Goal: Transaction & Acquisition: Purchase product/service

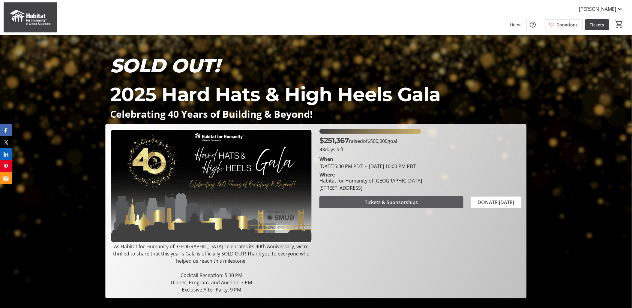
click at [397, 202] on span "Tickets & Sponsorships" at bounding box center [391, 202] width 53 height 7
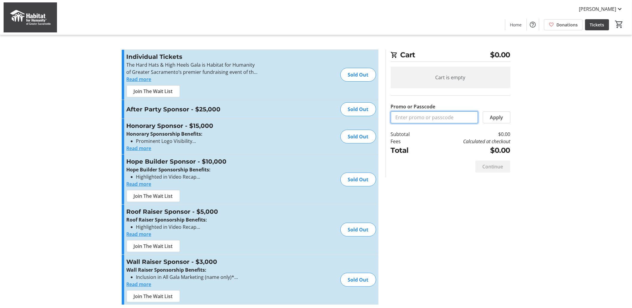
click at [443, 118] on input "Promo or Passcode" at bounding box center [434, 117] width 87 height 12
type input "Mutual Housing"
drag, startPoint x: 438, startPoint y: 119, endPoint x: 356, endPoint y: 109, distance: 82.9
click at [356, 109] on div "Promo or Passcode Apply Individual Tickets The Hard Hats & High Heels Gala is H…" at bounding box center [316, 180] width 396 height 262
click at [601, 27] on span "Tickets" at bounding box center [597, 25] width 14 height 6
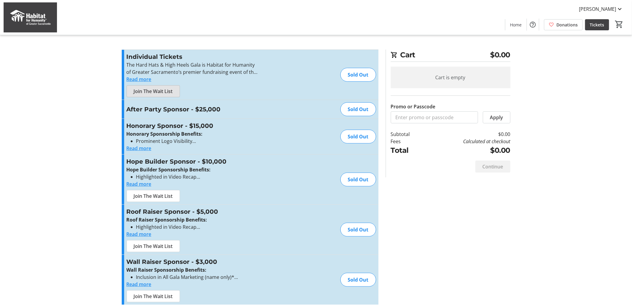
click at [164, 92] on span "Join The Wait List" at bounding box center [153, 91] width 39 height 7
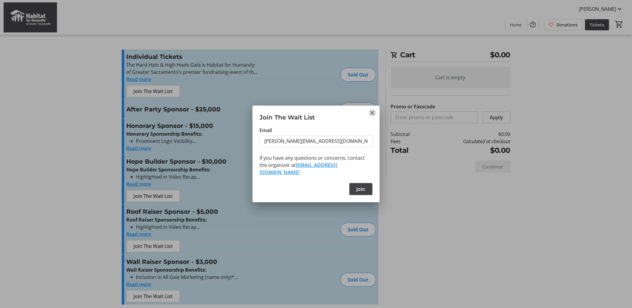
click at [372, 113] on mat-icon "Close" at bounding box center [372, 112] width 7 height 7
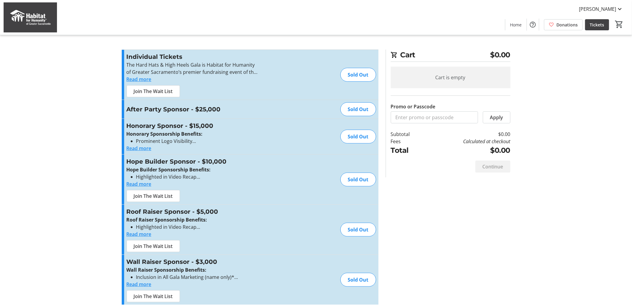
click at [427, 196] on div "Promo or Passcode Apply Individual Tickets The Hard Hats & High Heels Gala is H…" at bounding box center [316, 180] width 396 height 262
drag, startPoint x: 401, startPoint y: 119, endPoint x: 407, endPoint y: 120, distance: 6.1
click at [401, 119] on input "Promo or Passcode" at bounding box center [434, 117] width 87 height 12
type input "Mutual Housing"
click at [490, 118] on span "Apply" at bounding box center [496, 117] width 13 height 7
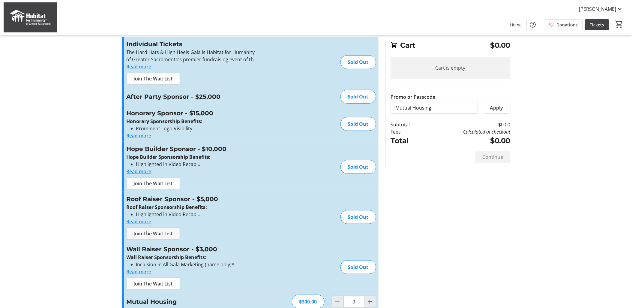
scroll to position [23, 0]
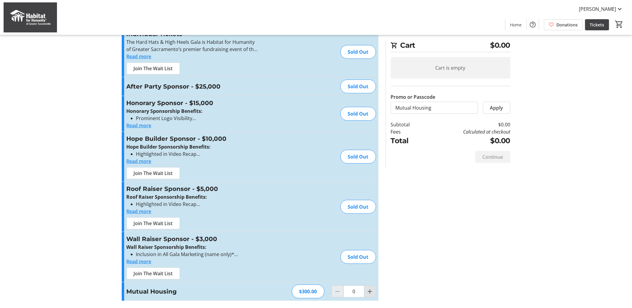
click at [370, 293] on mat-icon "Increment by one" at bounding box center [370, 291] width 7 height 7
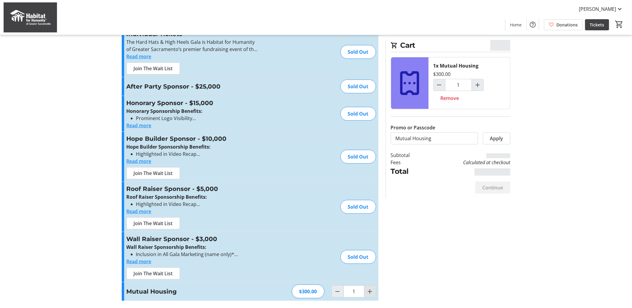
click at [370, 292] on mat-icon "Increment by one" at bounding box center [370, 291] width 7 height 7
type input "2"
click at [493, 189] on span "Continue" at bounding box center [493, 187] width 21 height 7
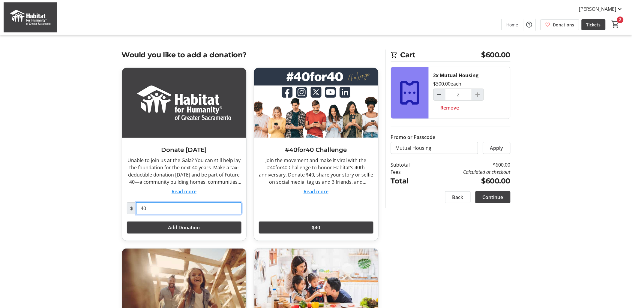
drag, startPoint x: 152, startPoint y: 209, endPoint x: 136, endPoint y: 208, distance: 15.9
click at [136, 208] on input "40" at bounding box center [188, 208] width 105 height 12
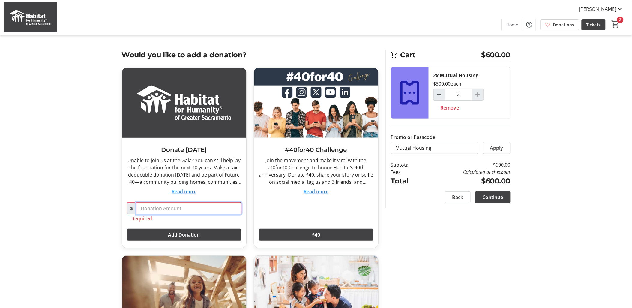
click at [140, 210] on input "text" at bounding box center [188, 208] width 105 height 12
type input "0"
click at [196, 236] on span "Add Donation" at bounding box center [184, 234] width 32 height 7
click at [147, 209] on input "0" at bounding box center [188, 208] width 105 height 12
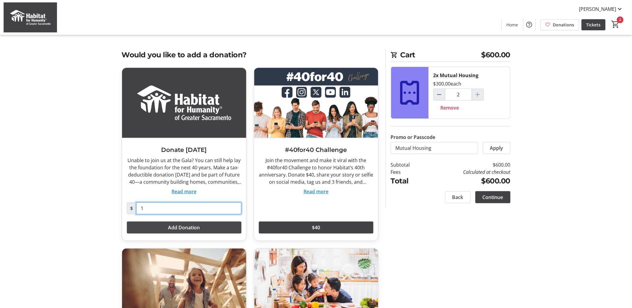
type input "1"
click at [182, 227] on span "Add Donation" at bounding box center [184, 227] width 32 height 7
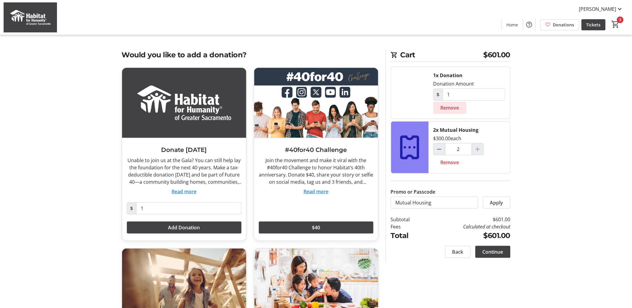
click at [443, 109] on span "Remove" at bounding box center [450, 107] width 19 height 7
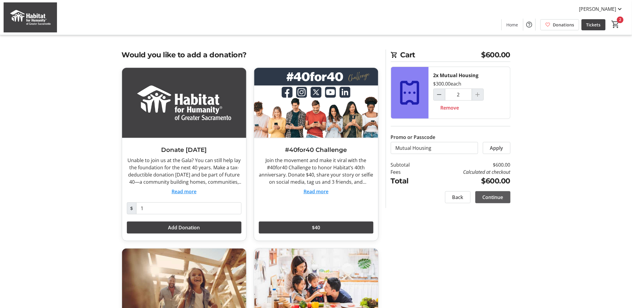
click at [499, 197] on span "Continue" at bounding box center [493, 196] width 21 height 7
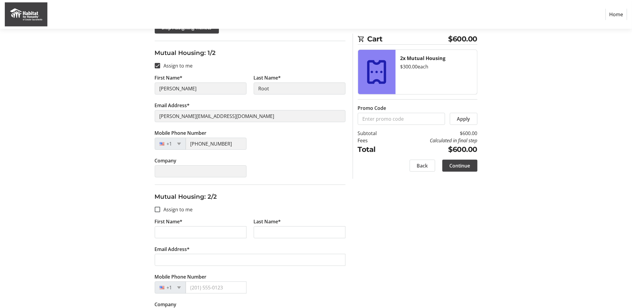
scroll to position [112, 0]
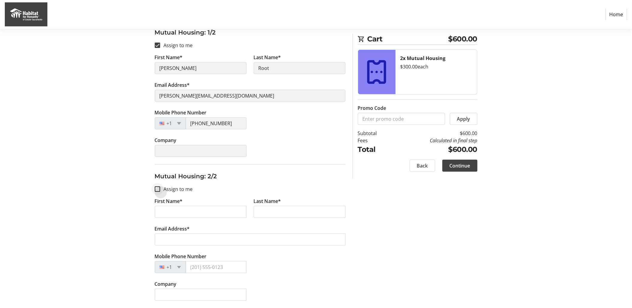
click at [160, 188] on div at bounding box center [157, 189] width 14 height 14
checkbox input "true"
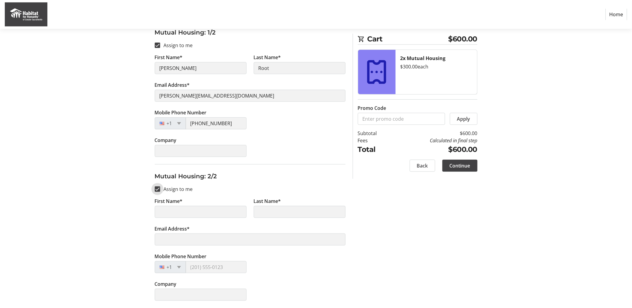
type input "[PERSON_NAME]"
type input "Root"
type input "[PERSON_NAME][EMAIL_ADDRESS][DOMAIN_NAME]"
type input "[PHONE_NUMBER]"
click at [464, 166] on span "Continue" at bounding box center [460, 165] width 21 height 7
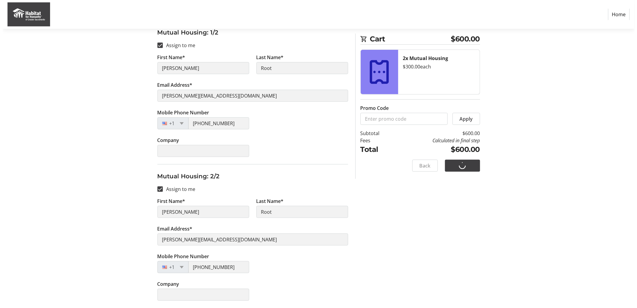
scroll to position [0, 0]
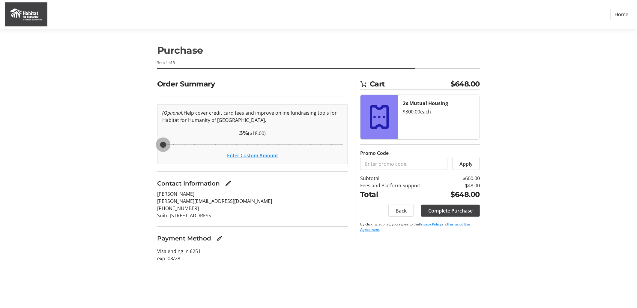
drag, startPoint x: 215, startPoint y: 145, endPoint x: 153, endPoint y: 150, distance: 62.3
type input "3"
click at [156, 150] on input "Cover fees percentage" at bounding box center [252, 144] width 193 height 13
drag, startPoint x: 163, startPoint y: 148, endPoint x: 148, endPoint y: 147, distance: 14.4
click at [156, 147] on input "Cover fees percentage" at bounding box center [252, 144] width 193 height 13
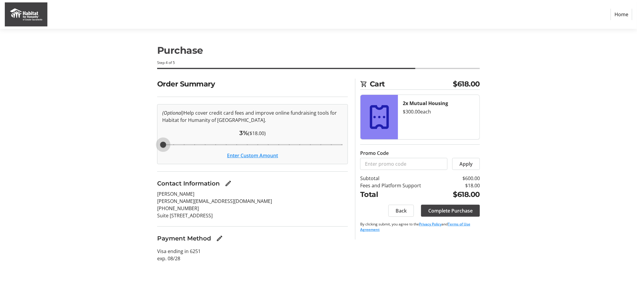
click at [253, 154] on button "Enter Custom Amount" at bounding box center [252, 155] width 51 height 7
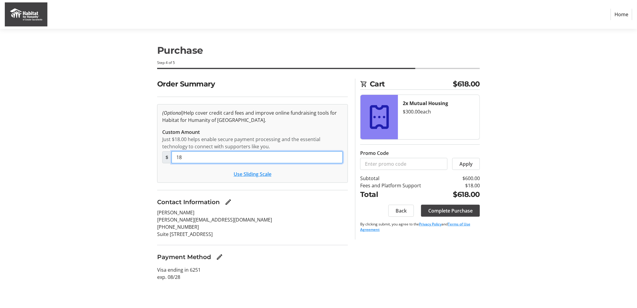
click at [220, 158] on input "18" at bounding box center [257, 157] width 171 height 12
type input "1"
type input "0"
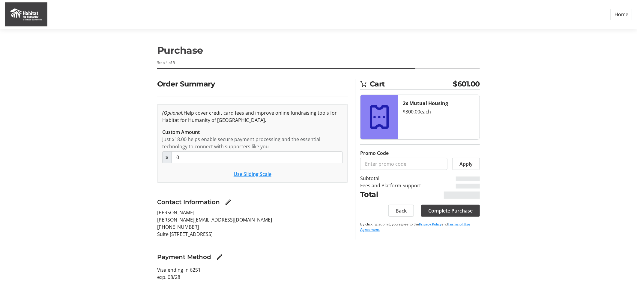
click at [297, 199] on div "Contact Information" at bounding box center [252, 201] width 191 height 9
click at [219, 257] on mat-icon "Edit Payment Method" at bounding box center [219, 256] width 7 height 7
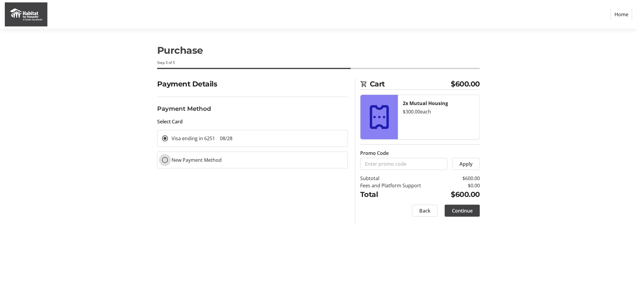
click at [163, 160] on input "New Payment Method" at bounding box center [165, 160] width 6 height 6
radio input "true"
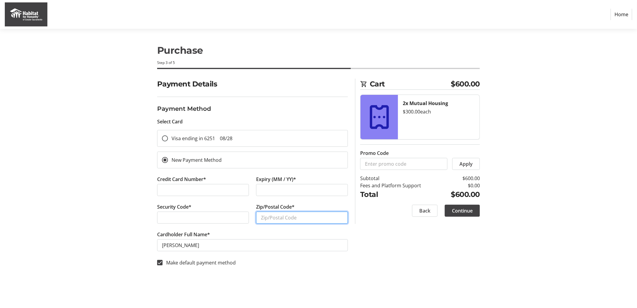
click at [299, 220] on input "Zip/Postal Code*" at bounding box center [302, 217] width 92 height 12
type input "95826"
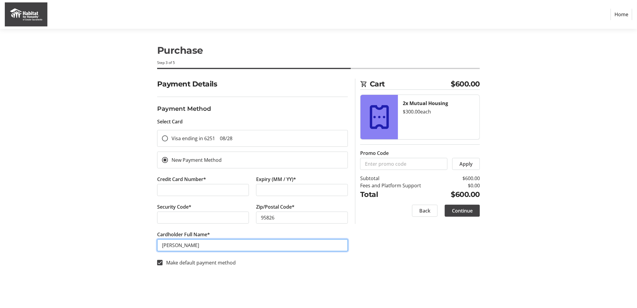
drag, startPoint x: 194, startPoint y: 244, endPoint x: 136, endPoint y: 247, distance: 58.2
click at [136, 250] on div "Payment Details Payment Method Select Card Visa ending in 6251 08/28 New Paymen…" at bounding box center [319, 176] width 396 height 195
type input "[PERSON_NAME]"
click at [461, 211] on span "Continue" at bounding box center [462, 210] width 21 height 7
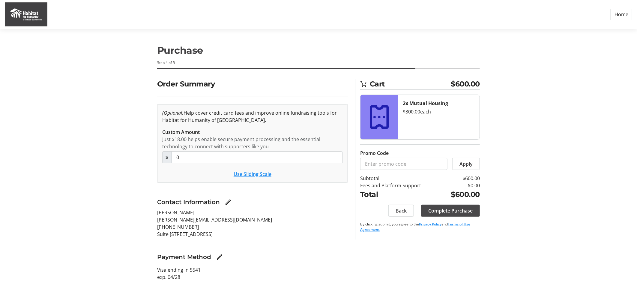
click at [456, 209] on span "Complete Purchase" at bounding box center [450, 210] width 44 height 7
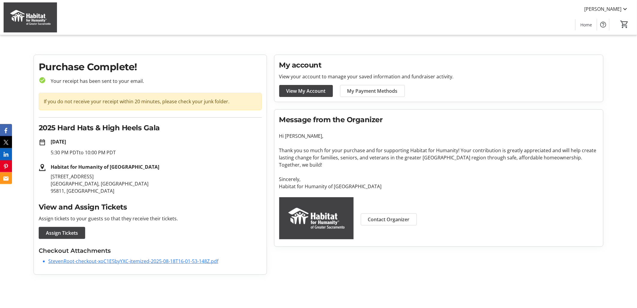
click at [148, 259] on link "StevenRoot-checkout-xoC1E5byYXC-itemized-2025-08-18T16-01-53-148Z.pdf" at bounding box center [133, 261] width 170 height 7
